Goal: Find specific page/section: Find specific page/section

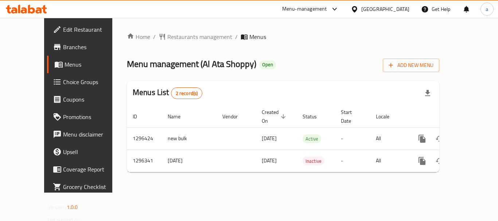
click at [361, 7] on div at bounding box center [356, 9] width 11 height 8
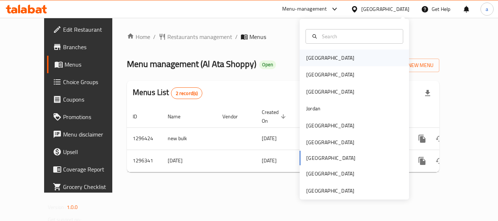
click at [323, 57] on div "Bahrain" at bounding box center [330, 58] width 60 height 17
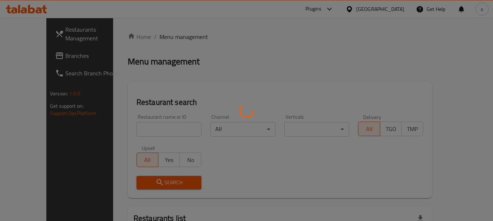
click at [394, 11] on div at bounding box center [246, 110] width 493 height 221
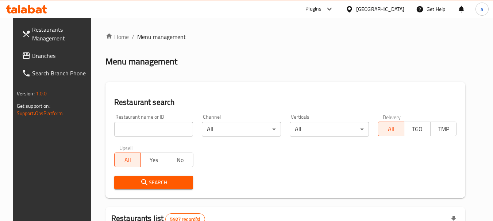
click at [394, 11] on div "Bahrain" at bounding box center [380, 9] width 48 height 8
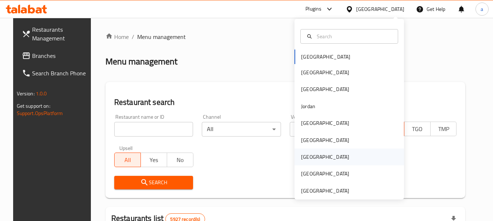
click at [317, 159] on div "Qatar" at bounding box center [348, 157] width 109 height 17
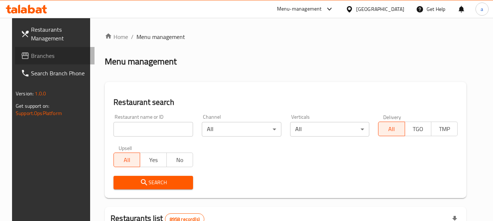
click at [32, 57] on span "Branches" at bounding box center [60, 55] width 58 height 9
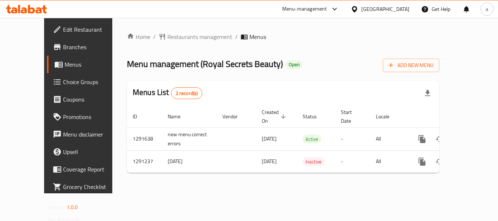
click at [400, 9] on div "Qatar" at bounding box center [385, 9] width 48 height 8
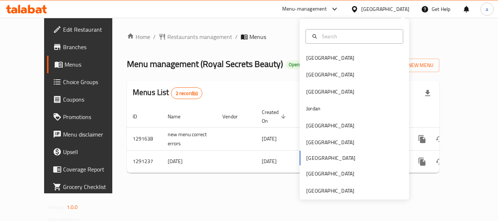
click at [322, 197] on div "Bahrain Egypt Iraq Jordan Kuwait Oman Qatar Saudi Arabia United Arab Emirates" at bounding box center [354, 109] width 109 height 181
click at [323, 193] on div "United Arab Emirates" at bounding box center [330, 191] width 48 height 8
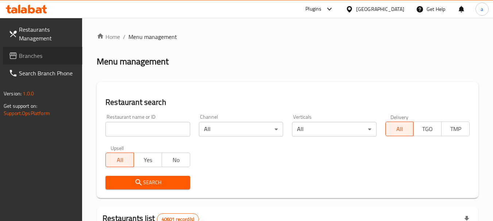
click at [37, 57] on span "Branches" at bounding box center [48, 55] width 58 height 9
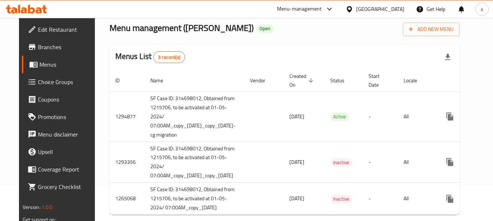
scroll to position [38, 0]
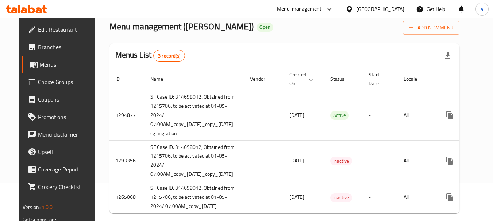
click at [366, 3] on div "United Arab Emirates" at bounding box center [375, 9] width 70 height 18
click at [366, 7] on div "United Arab Emirates" at bounding box center [380, 9] width 48 height 8
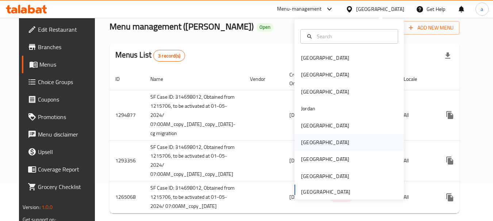
click at [299, 137] on div "[GEOGRAPHIC_DATA]" at bounding box center [325, 142] width 60 height 17
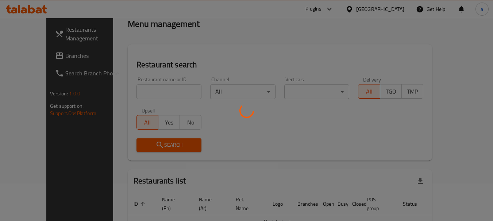
click at [30, 59] on div at bounding box center [246, 110] width 493 height 221
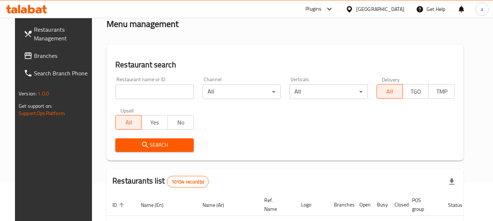
click at [34, 59] on span "Branches" at bounding box center [63, 55] width 58 height 9
